Goal: Task Accomplishment & Management: Use online tool/utility

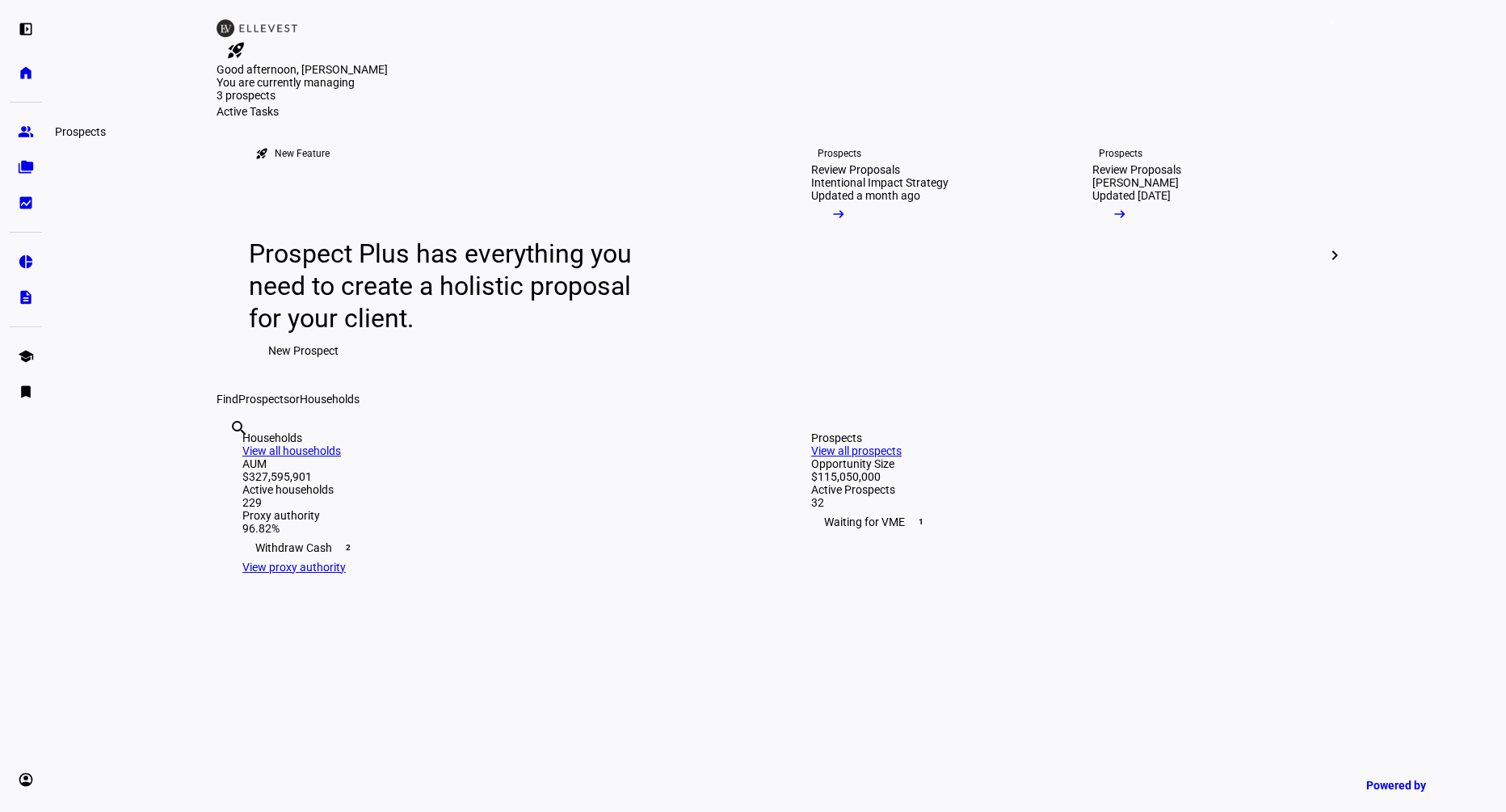
click at [27, 123] on link "group Prospects" at bounding box center [26, 132] width 32 height 32
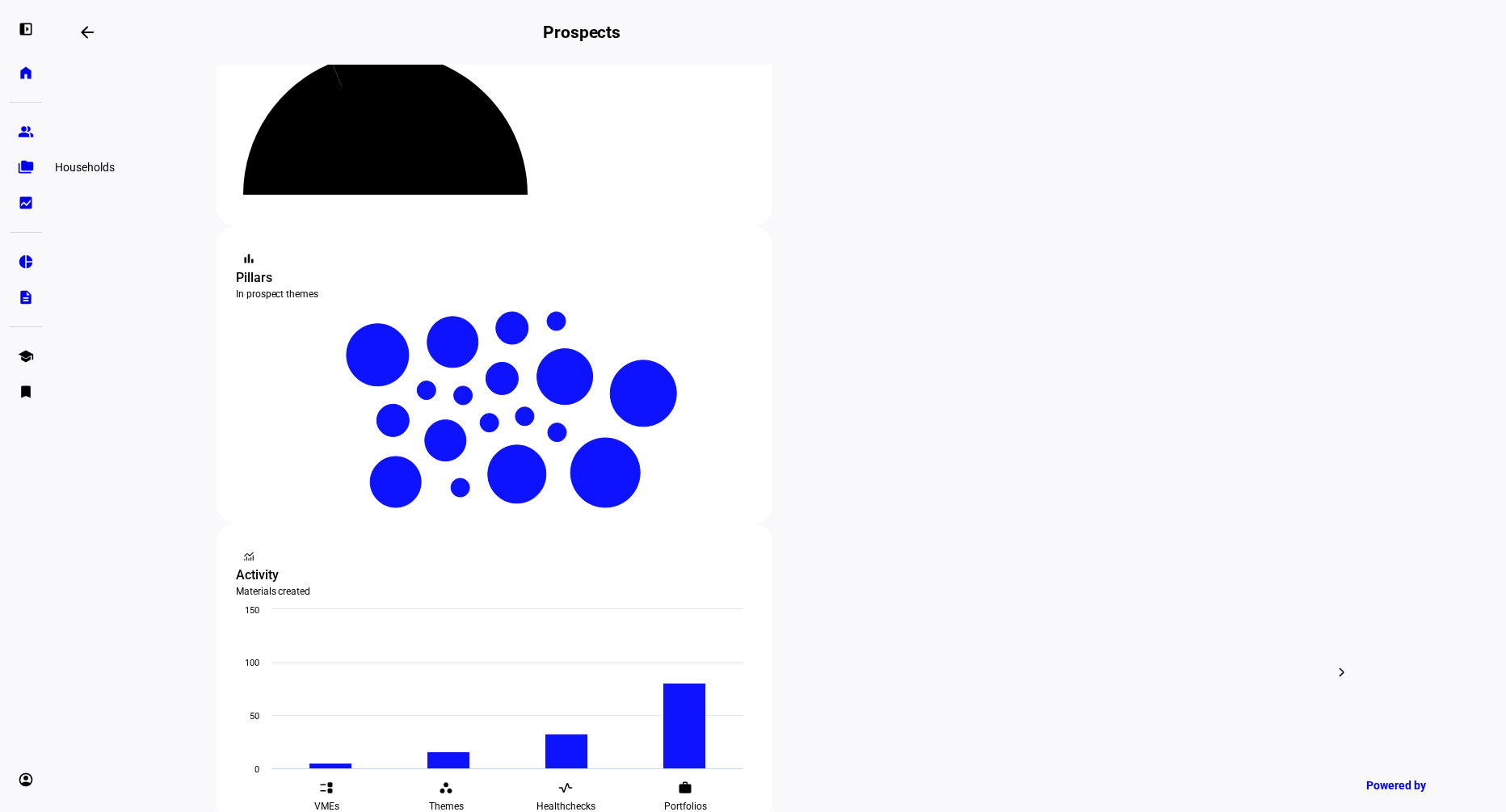
type input "rock"
click at [22, 180] on link "folder_copy Households" at bounding box center [26, 168] width 32 height 32
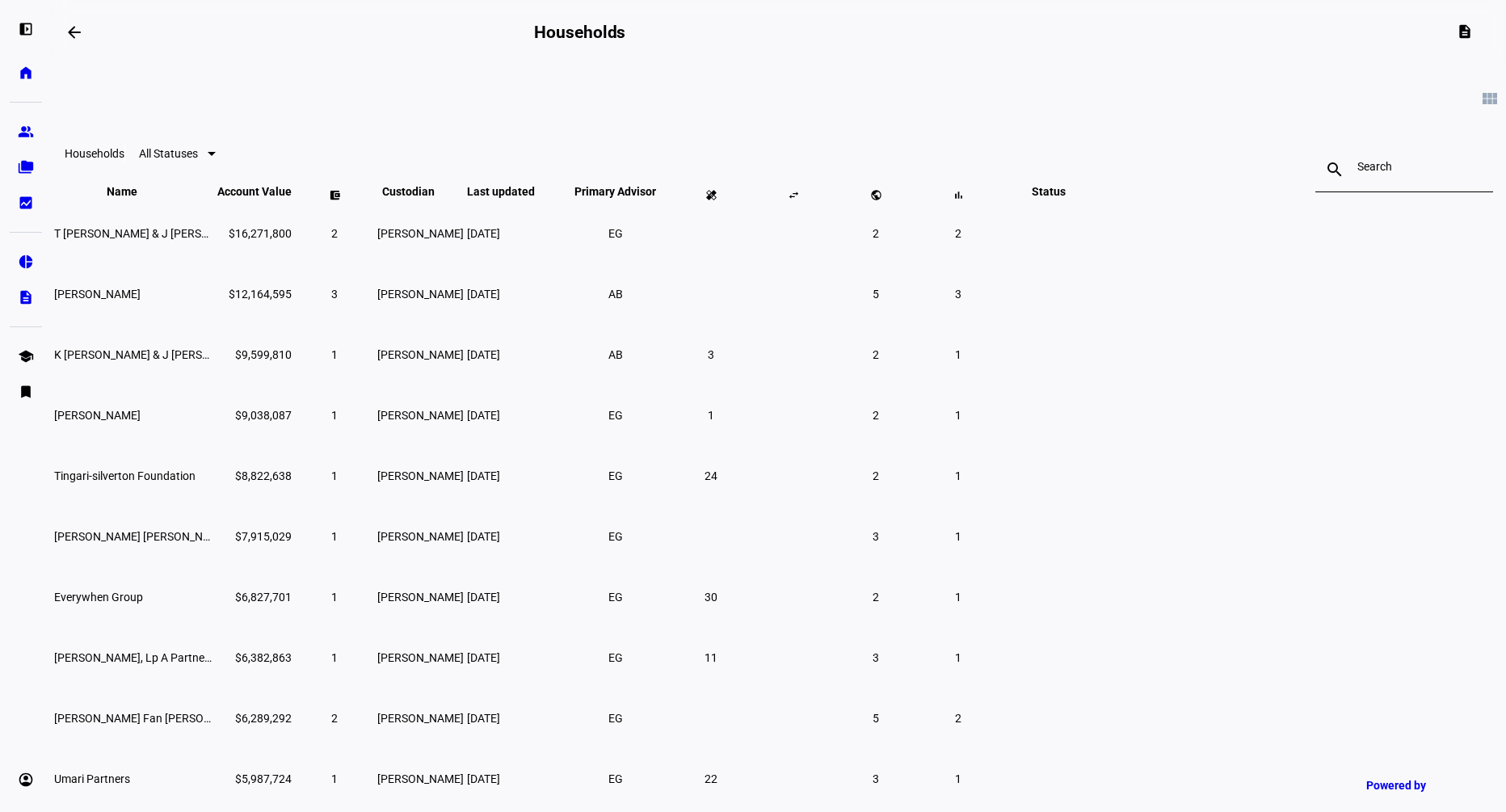
click at [1357, 164] on input at bounding box center [1404, 167] width 94 height 13
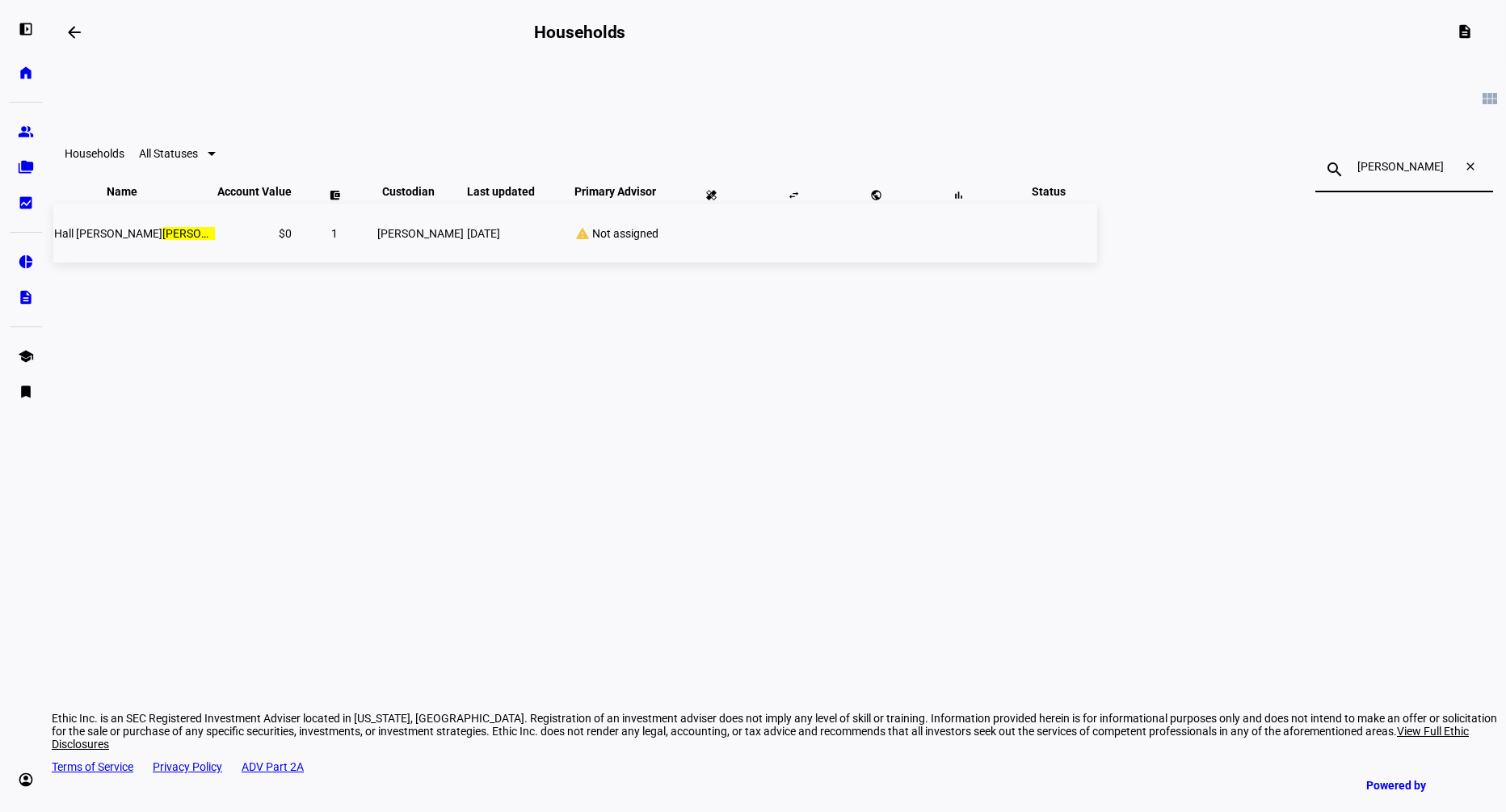
type input "[PERSON_NAME]"
click at [249, 240] on mark "[PERSON_NAME]" at bounding box center [205, 233] width 87 height 13
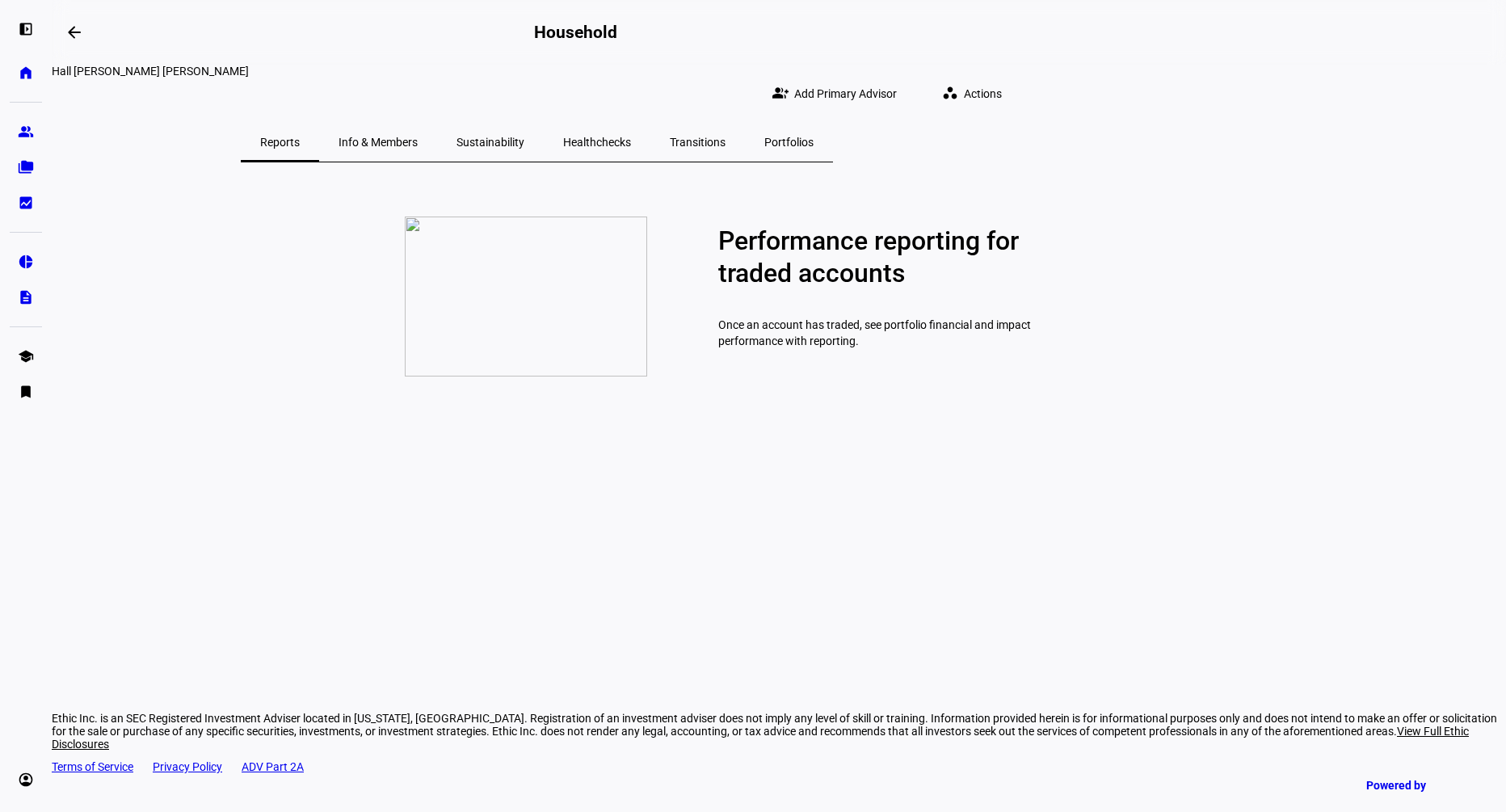
click at [631, 137] on span "Healthchecks" at bounding box center [597, 142] width 68 height 12
click at [831, 401] on span "Create healthcheck" at bounding box center [792, 393] width 108 height 15
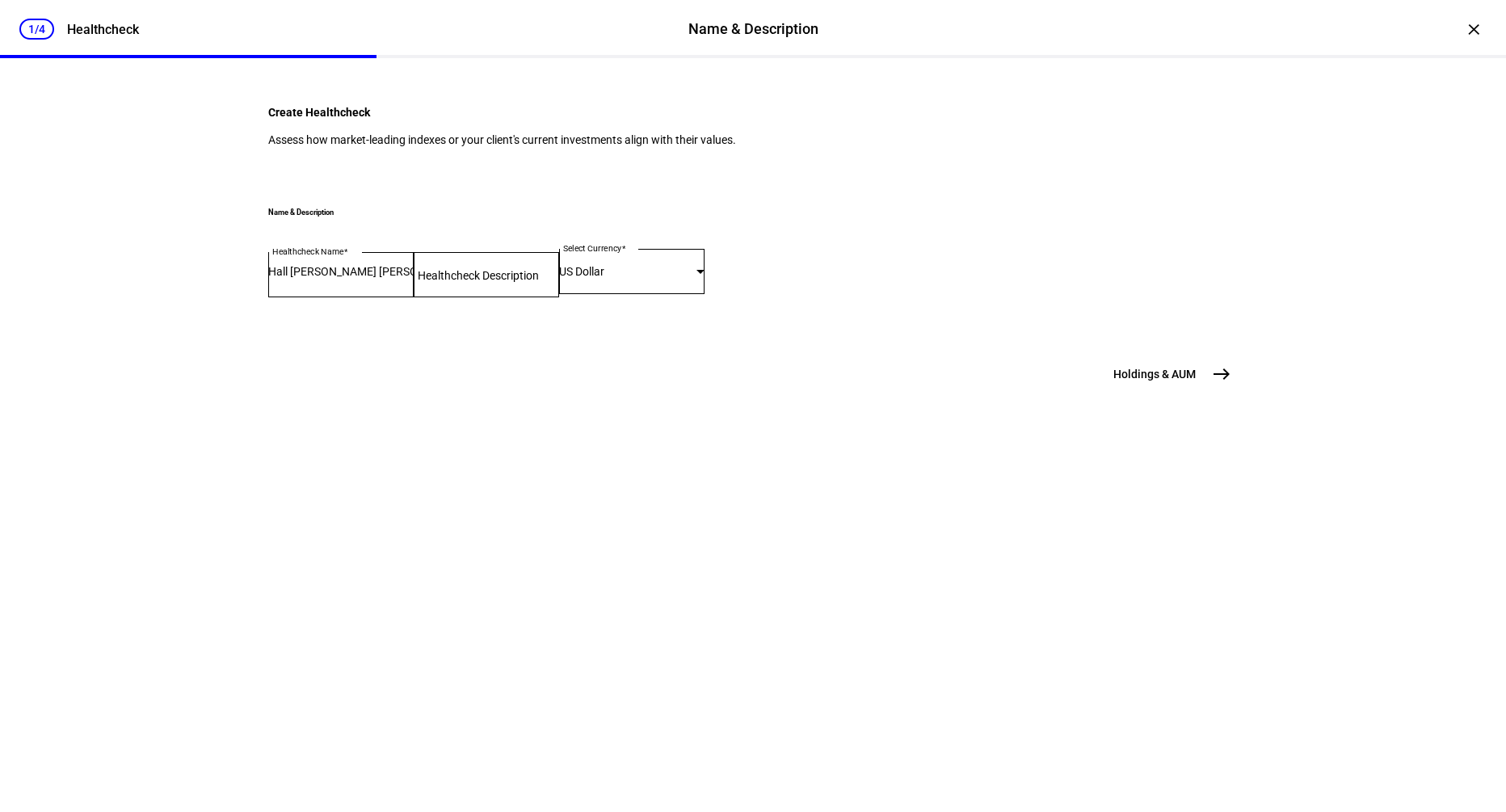
click at [559, 278] on input "Healthcheck Description" at bounding box center [486, 271] width 145 height 13
type input "H"
type input "External - Healthcheck"
click at [1173, 382] on span "Holdings & AUM" at bounding box center [1155, 374] width 82 height 16
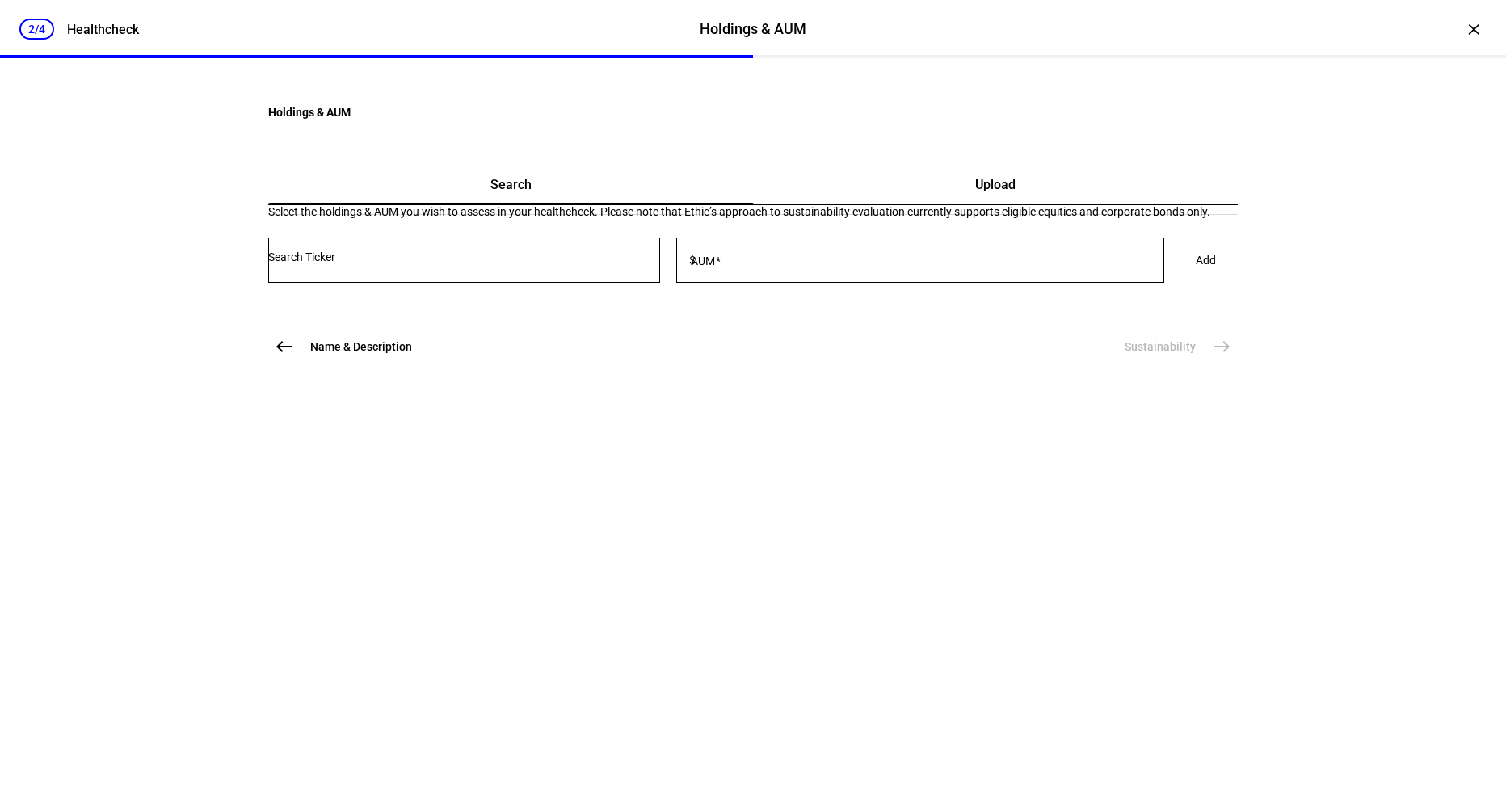
click at [986, 205] on span "Upload" at bounding box center [995, 185] width 41 height 39
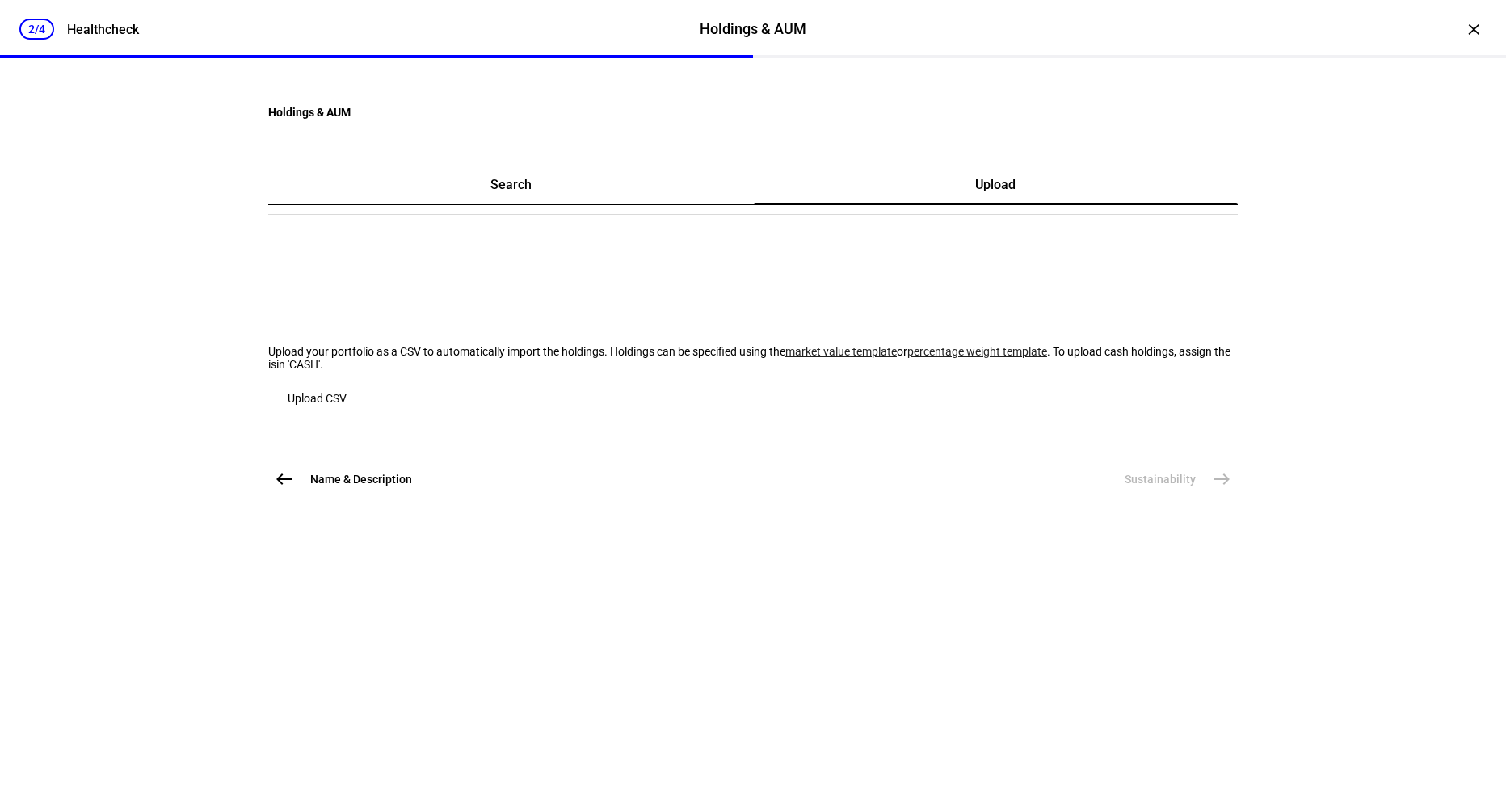
click at [786, 358] on link "market value template" at bounding box center [842, 351] width 112 height 13
click at [366, 418] on span "button" at bounding box center [317, 398] width 97 height 39
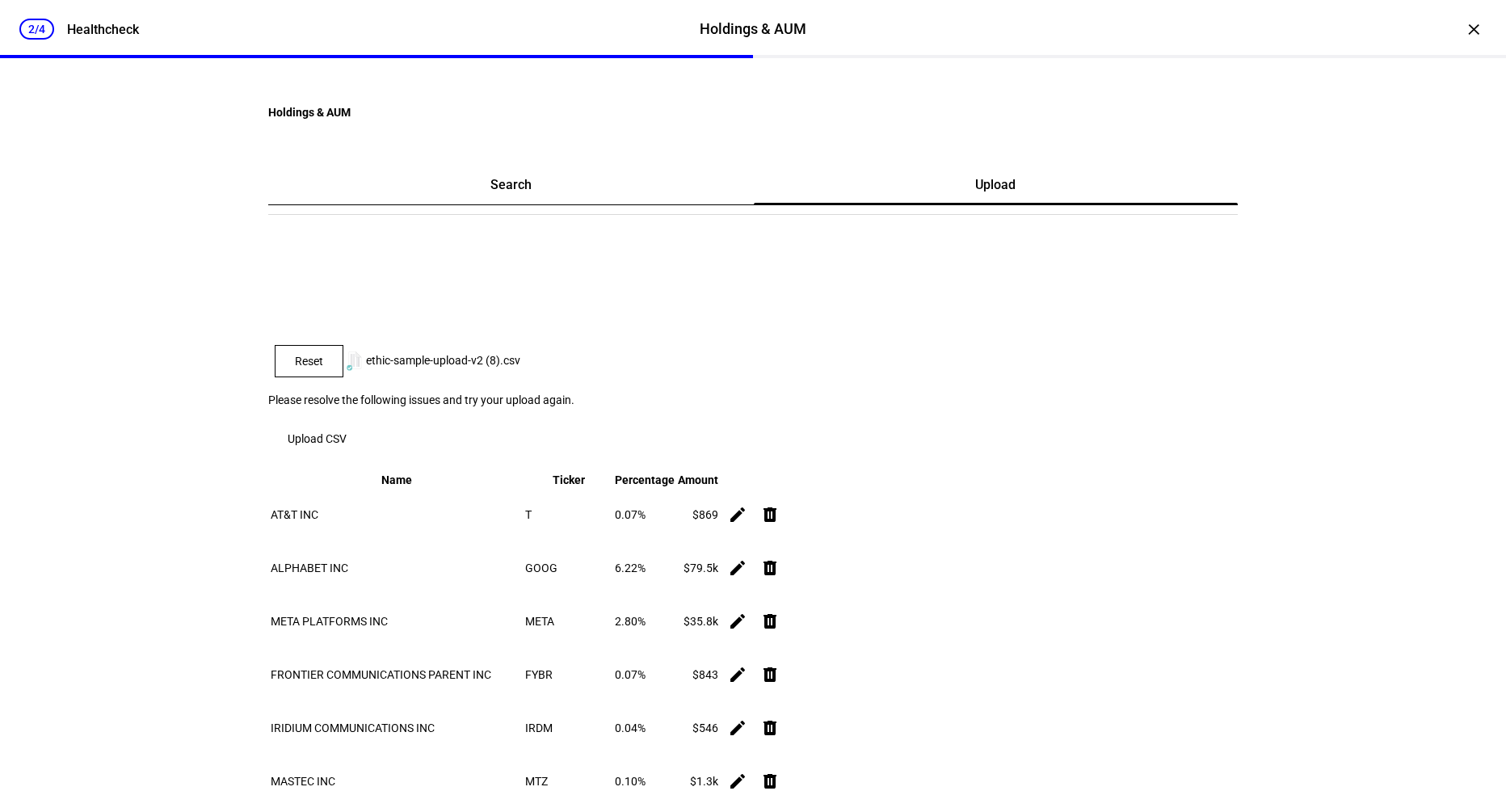
click at [1346, 309] on div "2/4 Healthcheck Holdings & AUM Holdings & AUM Healthcheck × Holdings & AUM Sear…" at bounding box center [753, 406] width 1506 height 812
click at [324, 368] on span "Reset" at bounding box center [308, 361] width 28 height 13
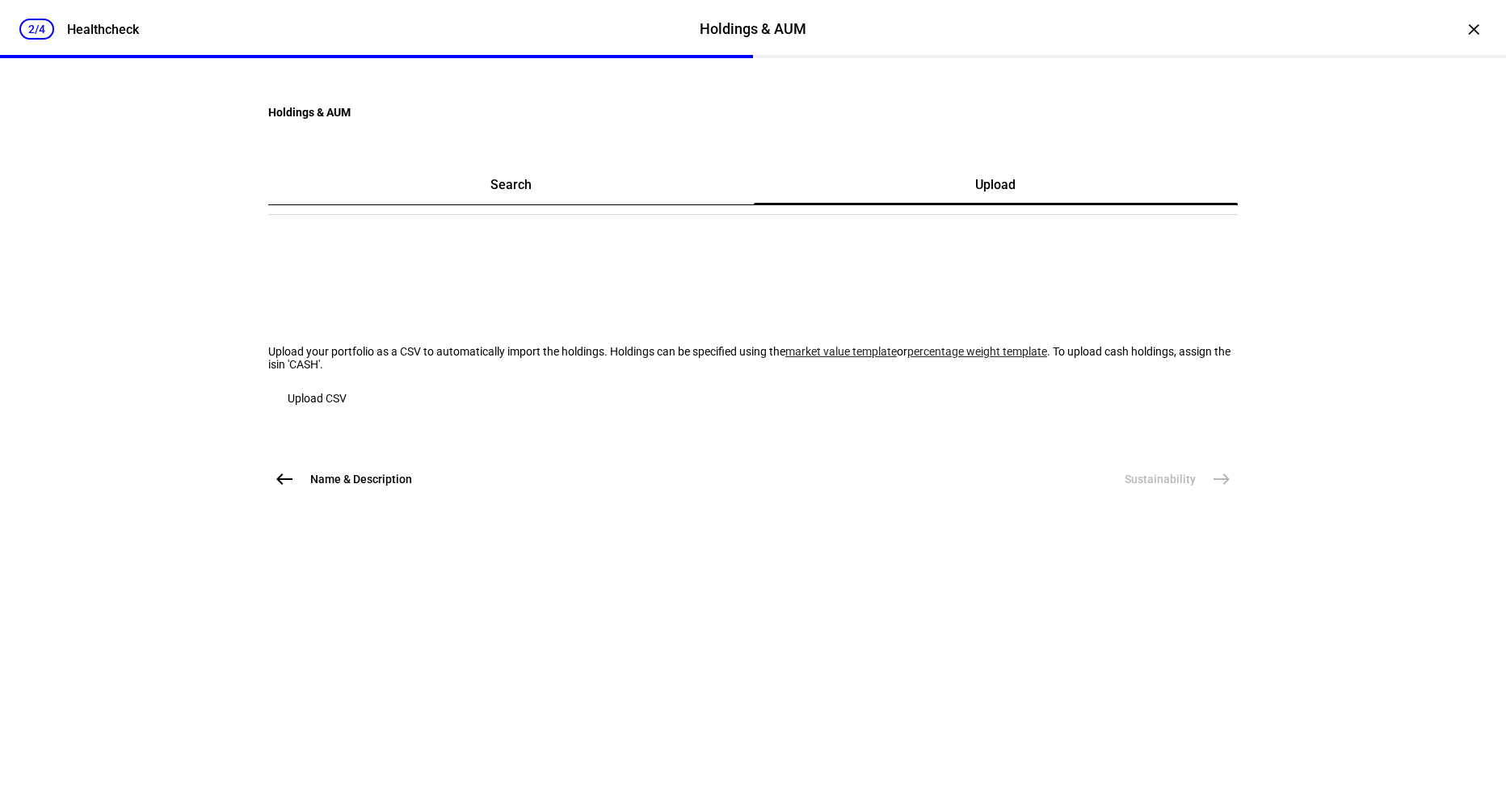
click at [347, 405] on span "Upload CSV" at bounding box center [316, 398] width 59 height 13
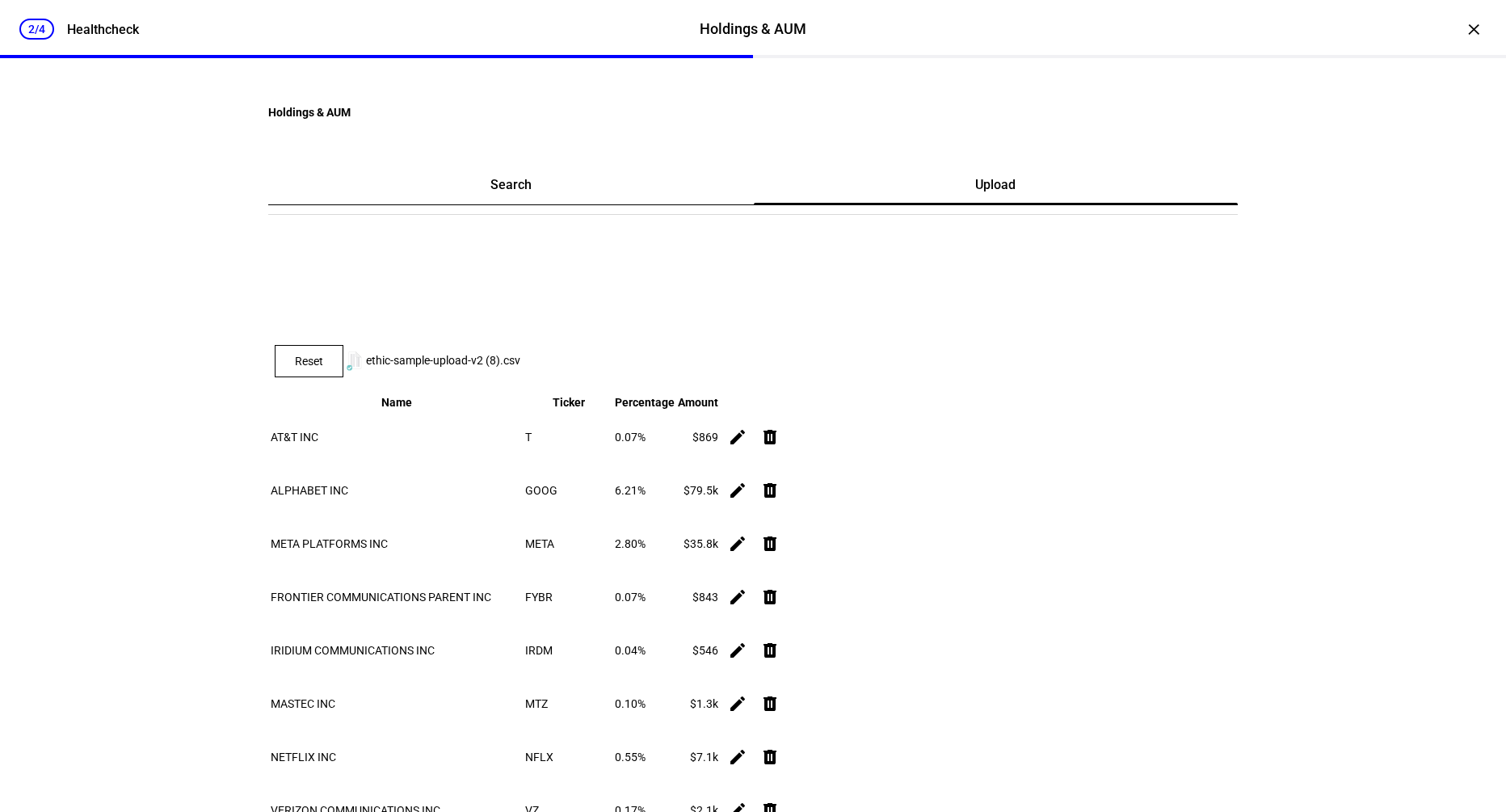
click at [1299, 305] on div "2/4 Healthcheck Holdings & AUM Holdings & AUM Healthcheck × Holdings & AUM Sear…" at bounding box center [753, 406] width 1506 height 812
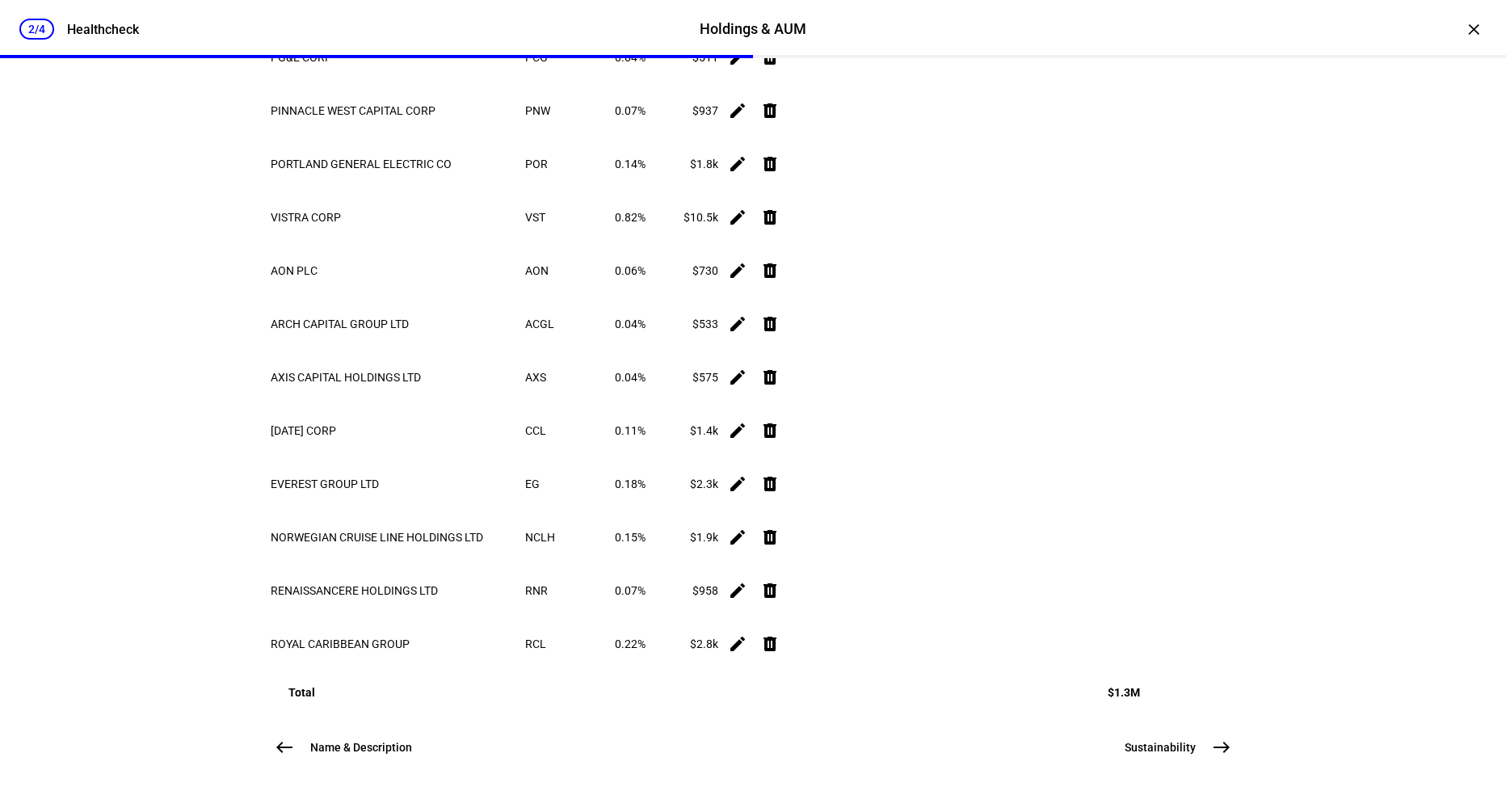
click at [1153, 743] on span "Sustainability" at bounding box center [1160, 747] width 71 height 16
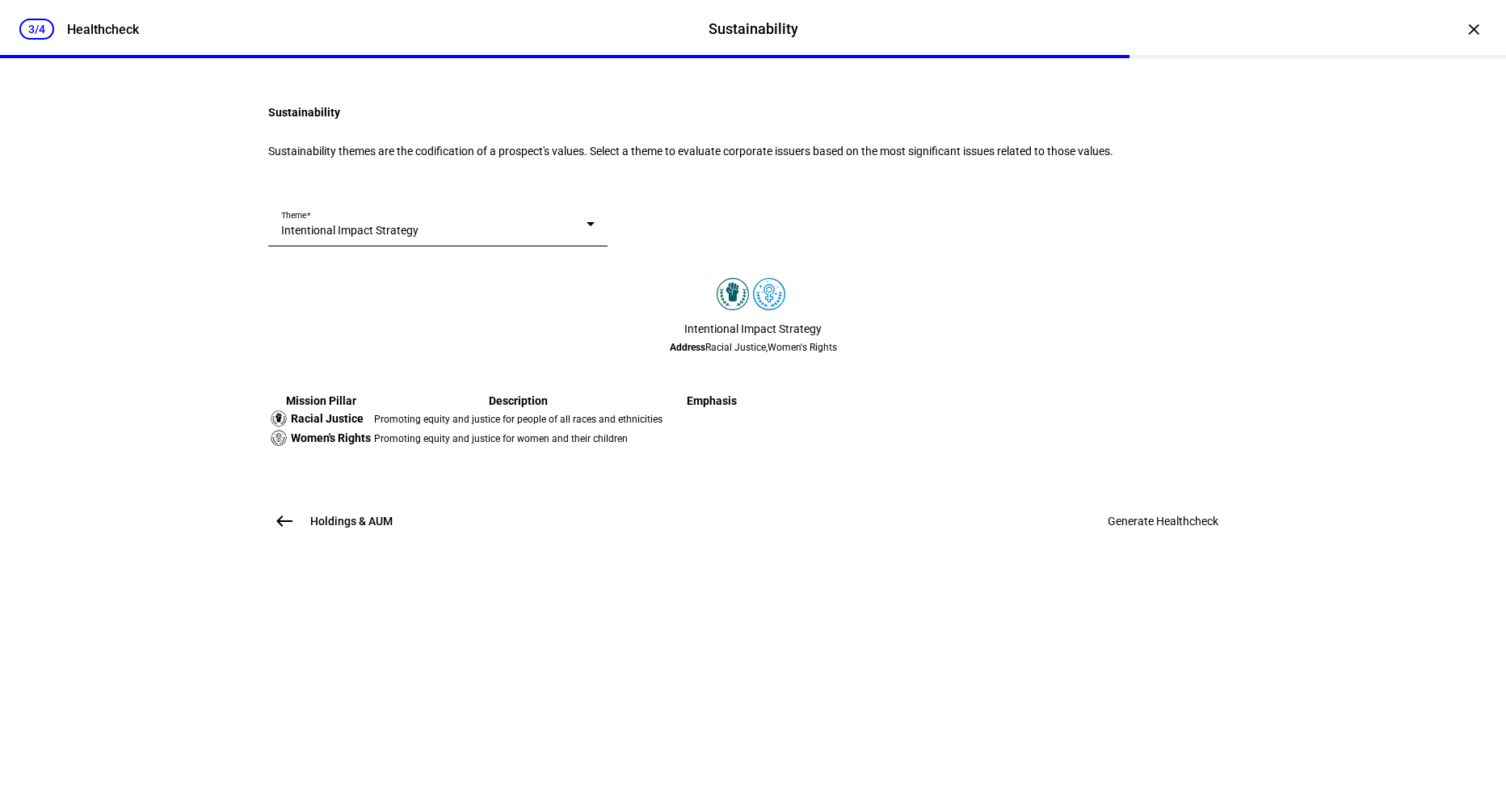
scroll to position [96, 0]
click at [595, 226] on div at bounding box center [590, 224] width 8 height 4
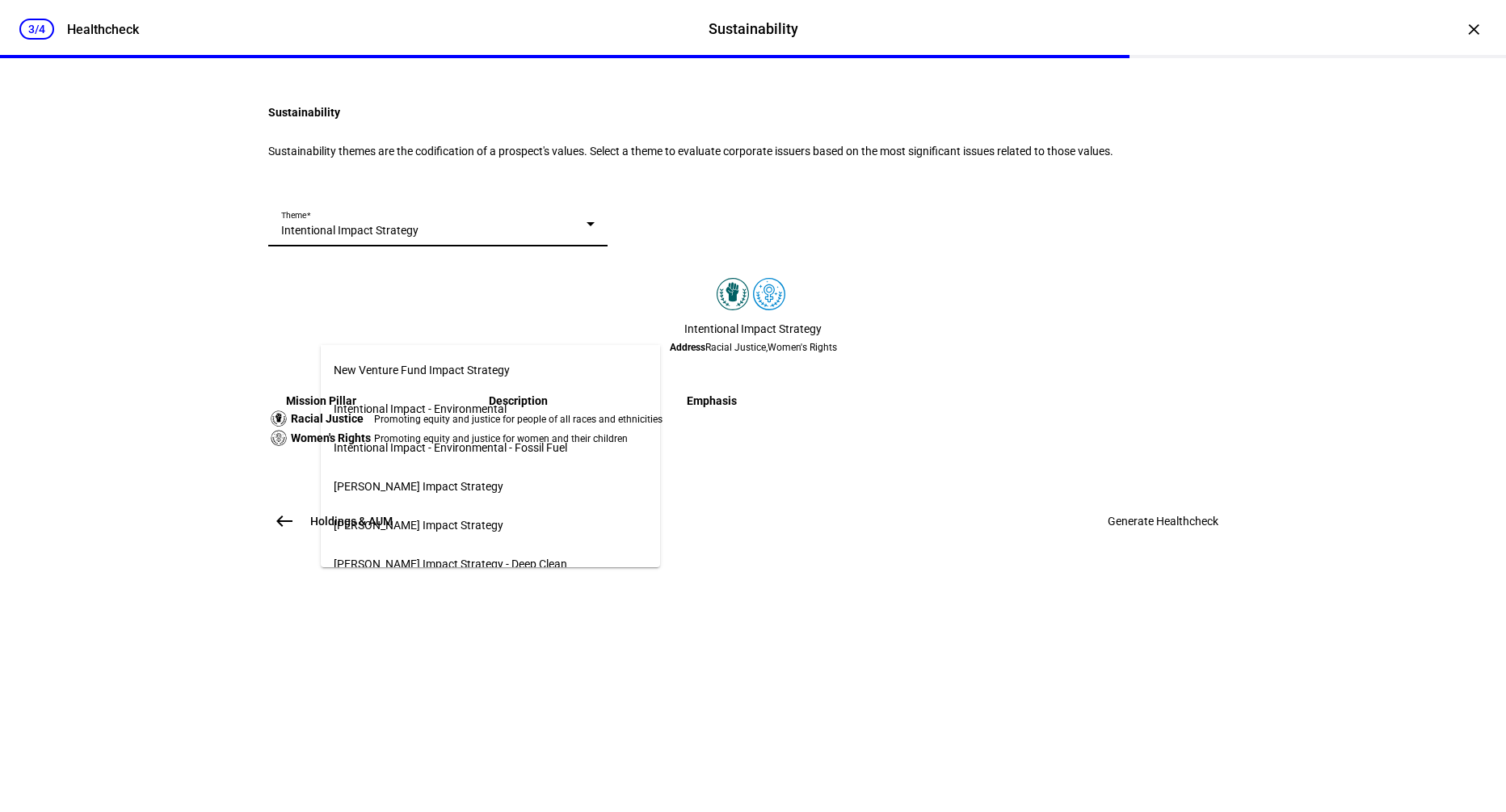
scroll to position [926, 0]
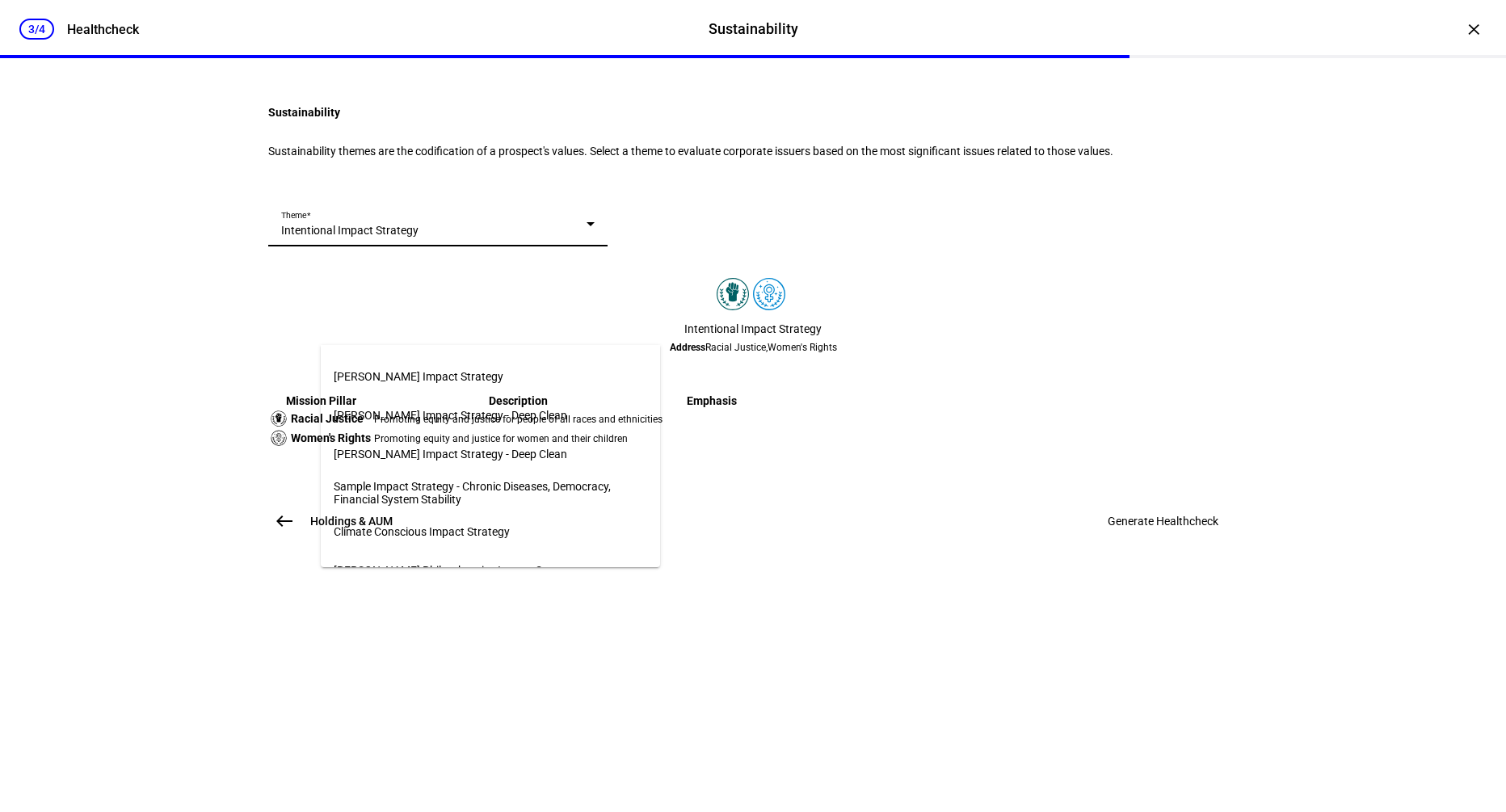
click at [552, 528] on mat-option "Climate Conscious Impact Strategy" at bounding box center [490, 531] width 340 height 39
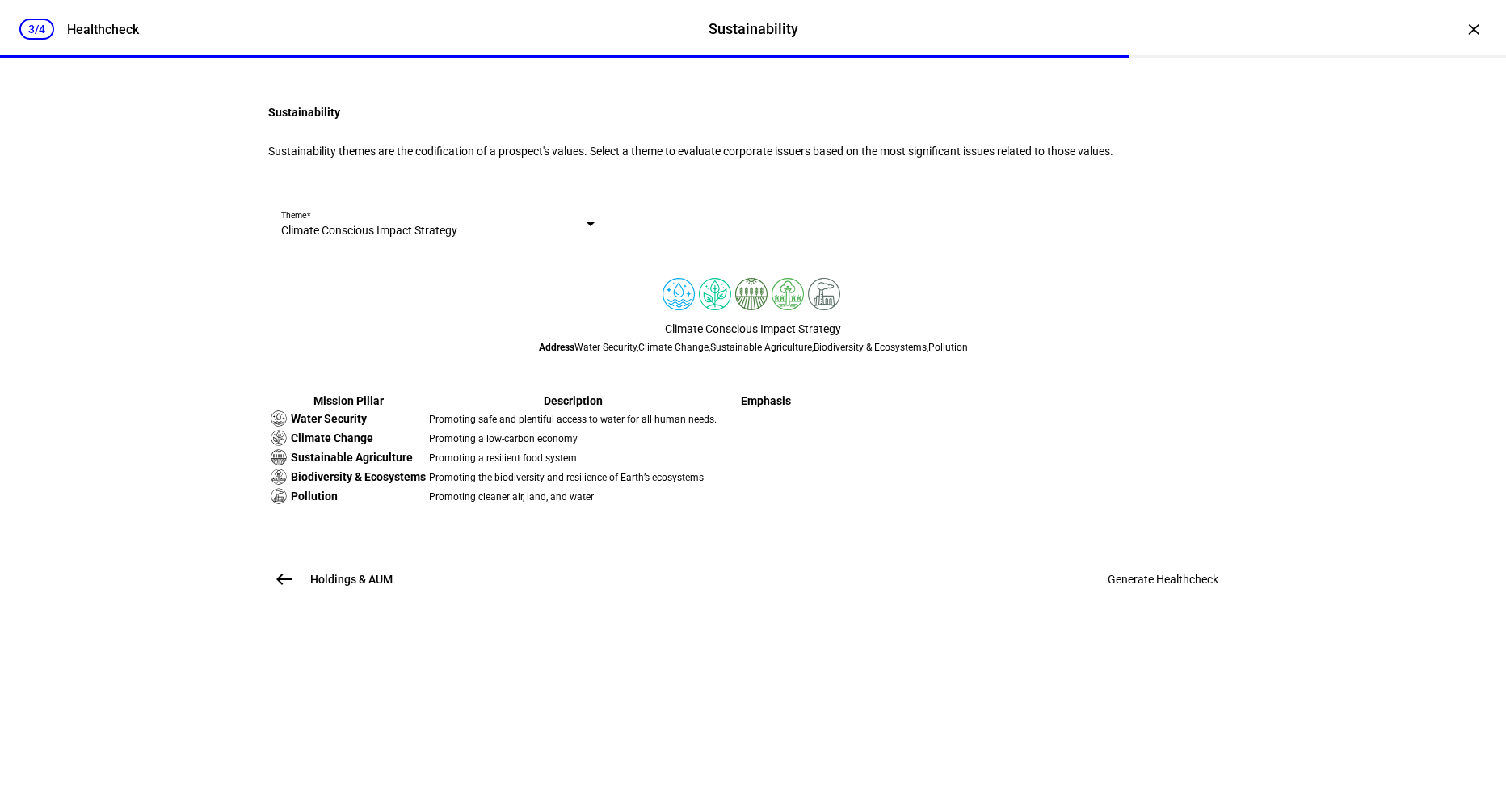
click at [1018, 268] on mat-card "Theme Climate Conscious Impact Strategy Climate Conscious Impact Strategy Addre…" at bounding box center [753, 366] width 970 height 330
click at [1152, 586] on span "Generate Healthcheck" at bounding box center [1163, 579] width 111 height 13
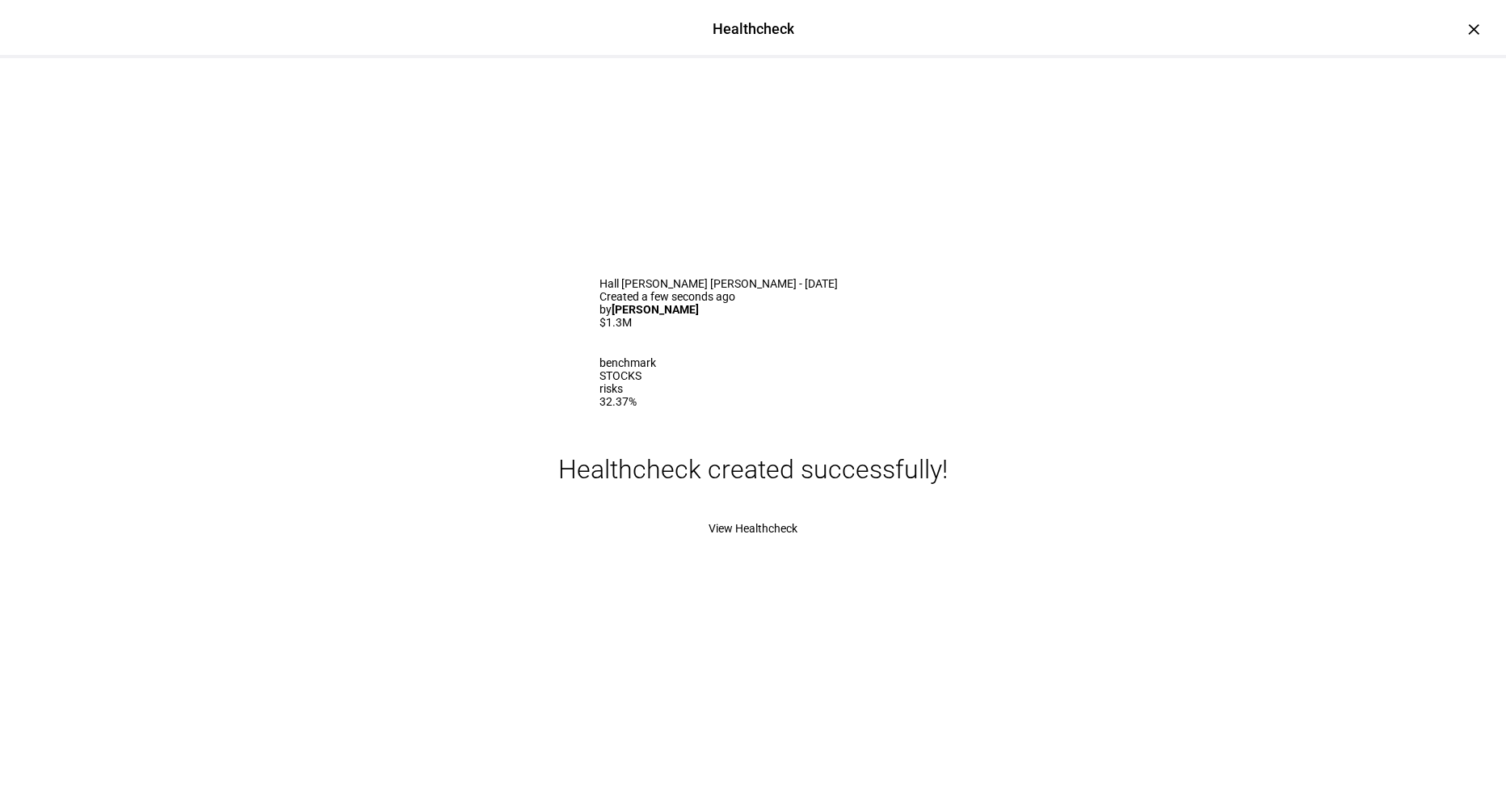
click at [779, 535] on span "View Healthcheck" at bounding box center [753, 528] width 89 height 13
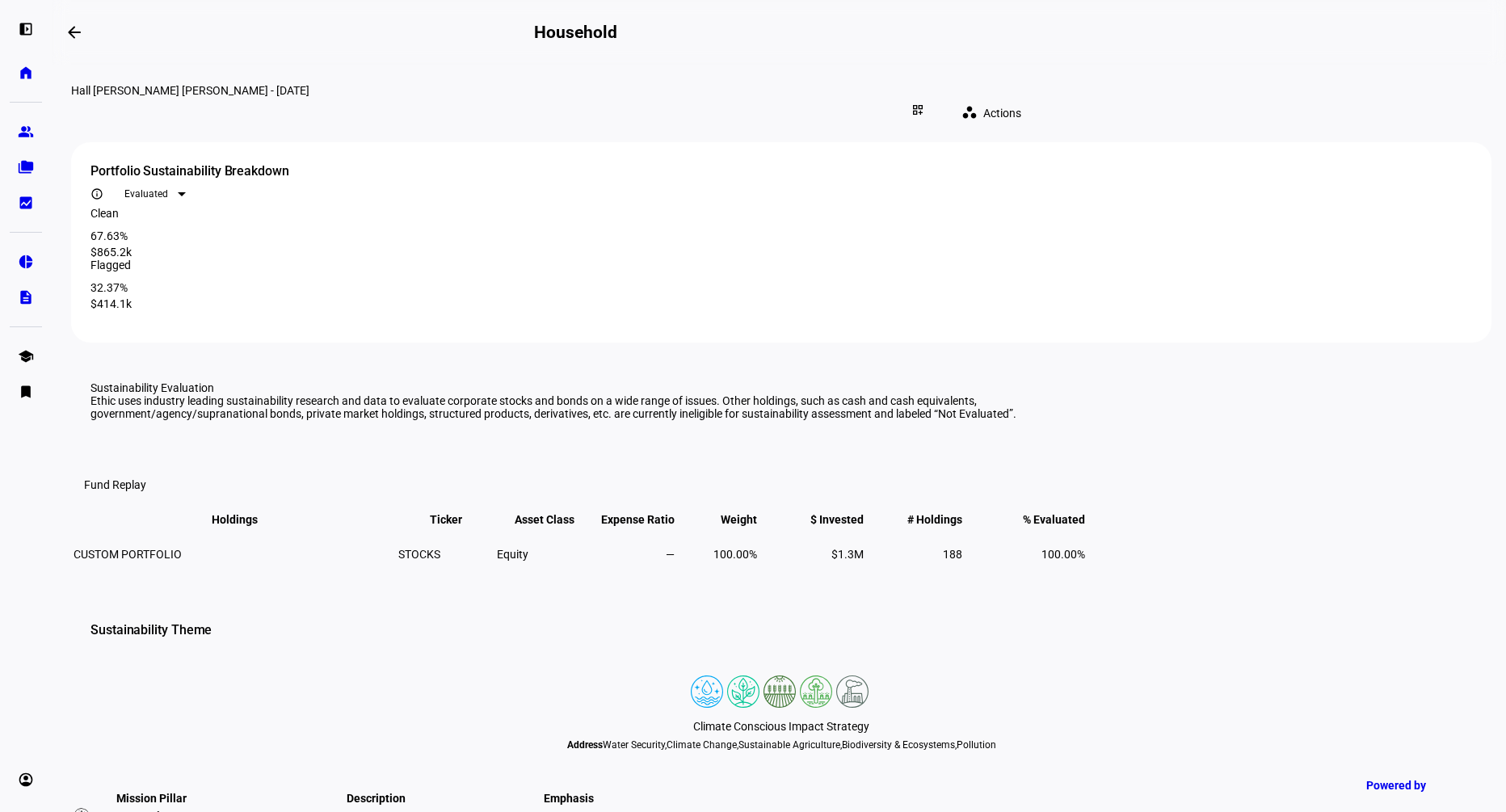
click at [978, 105] on mat-icon "workspaces" at bounding box center [970, 113] width 16 height 16
click at [1174, 141] on span "Download CSV" at bounding box center [1197, 142] width 74 height 13
drag, startPoint x: 430, startPoint y: 269, endPoint x: 314, endPoint y: 269, distance: 116.0
click at [314, 242] on div "67.63%" at bounding box center [557, 236] width 935 height 13
copy div "67.63%"
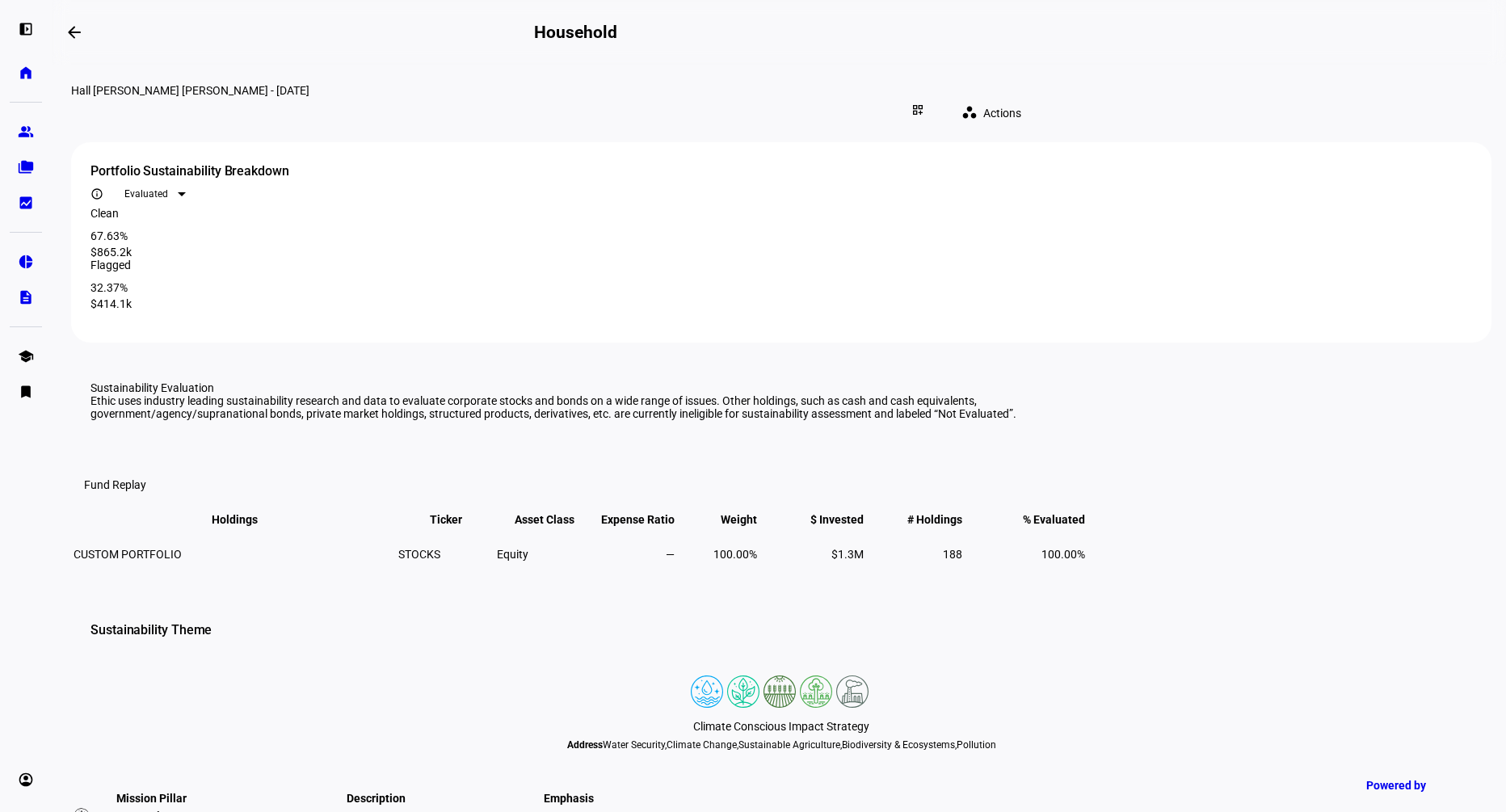
click at [966, 281] on div "32.37%" at bounding box center [780, 287] width 1382 height 13
copy div "32.37%"
